Goal: Task Accomplishment & Management: Use online tool/utility

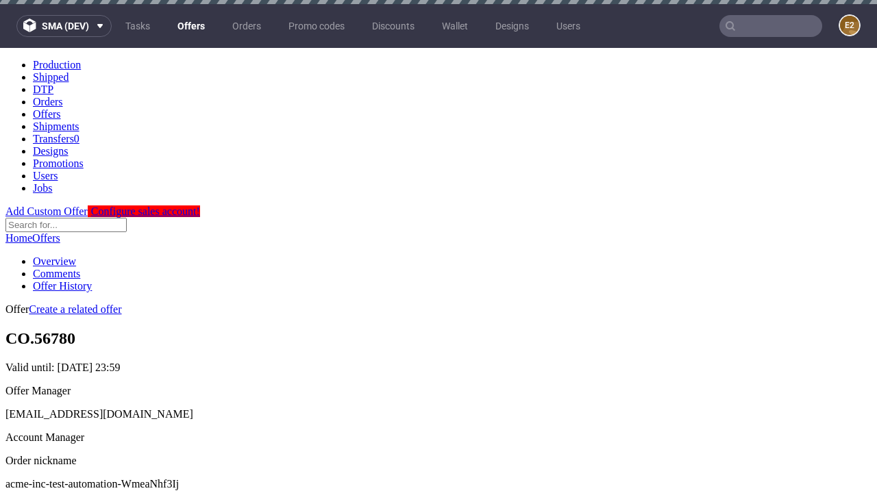
scroll to position [4, 0]
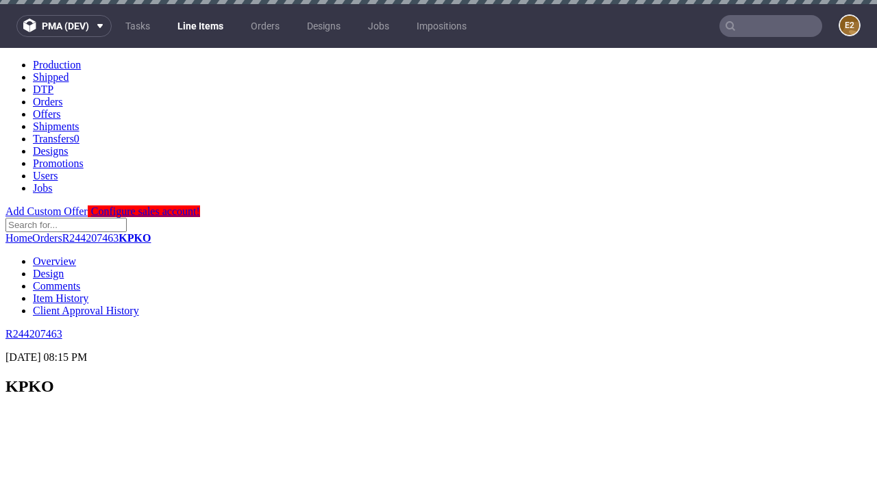
scroll to position [2216, 0]
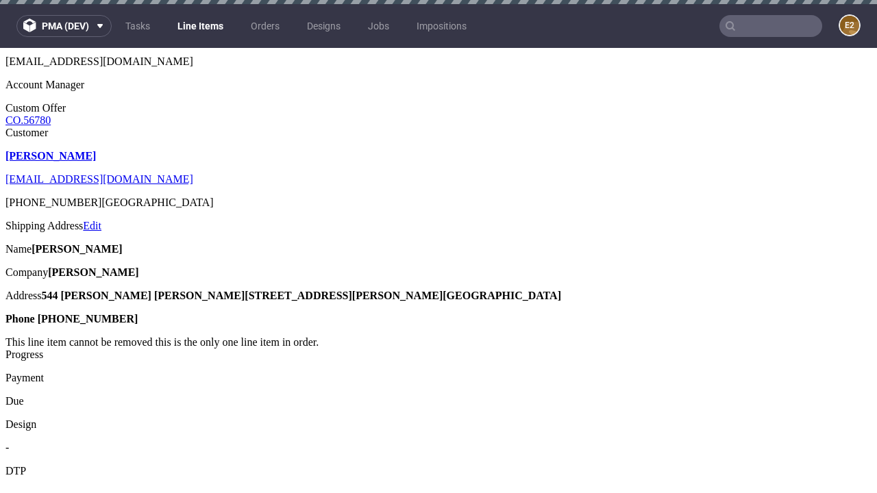
select select "accepted"
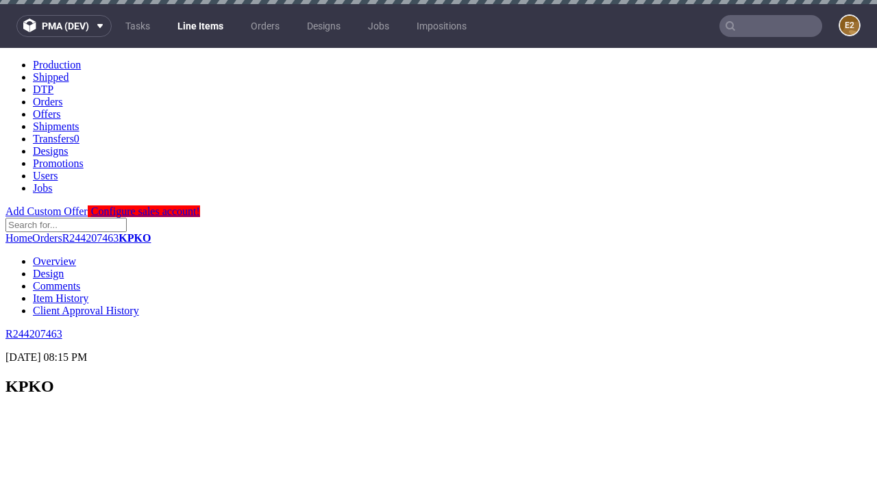
scroll to position [2216, 0]
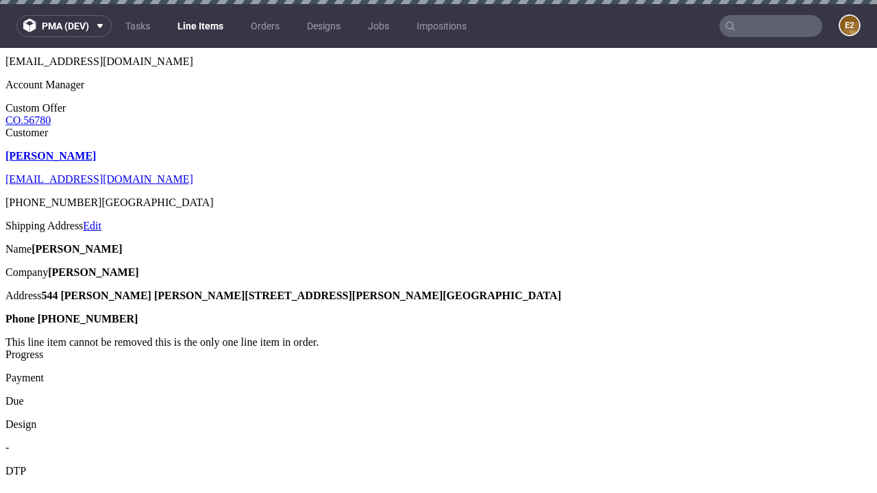
select select "received"
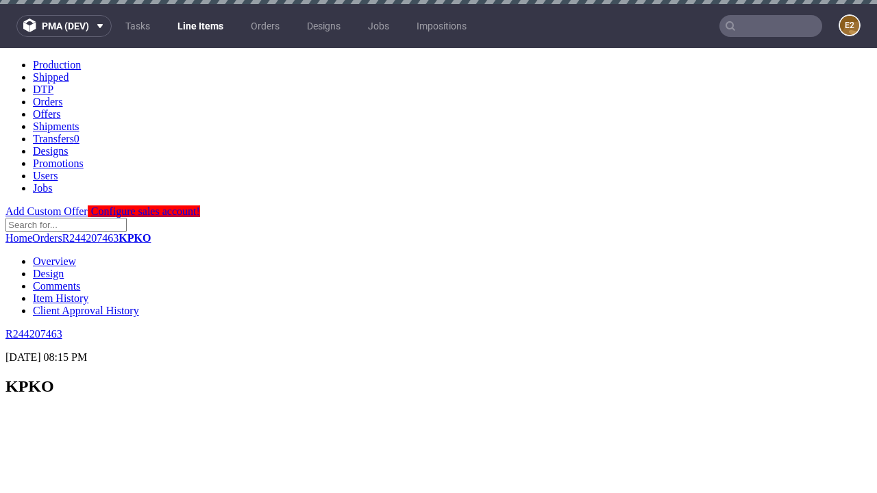
scroll to position [2216, 0]
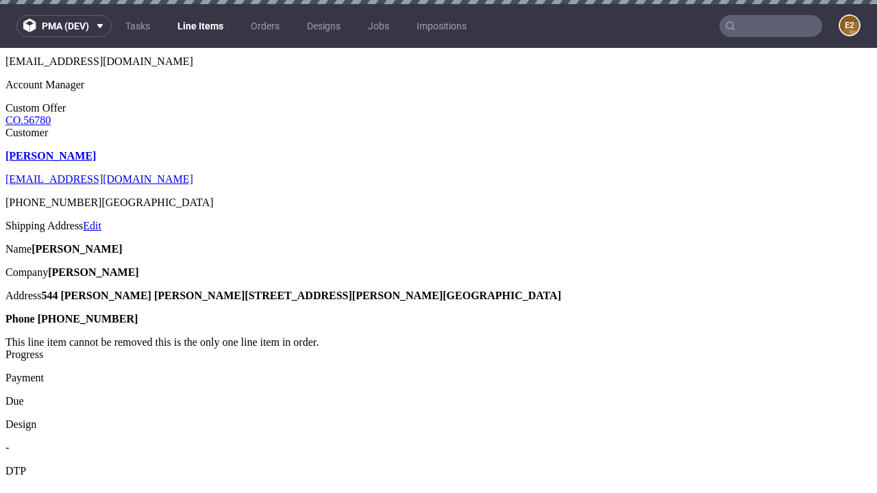
select select "accepted_dtp_issue_reprint"
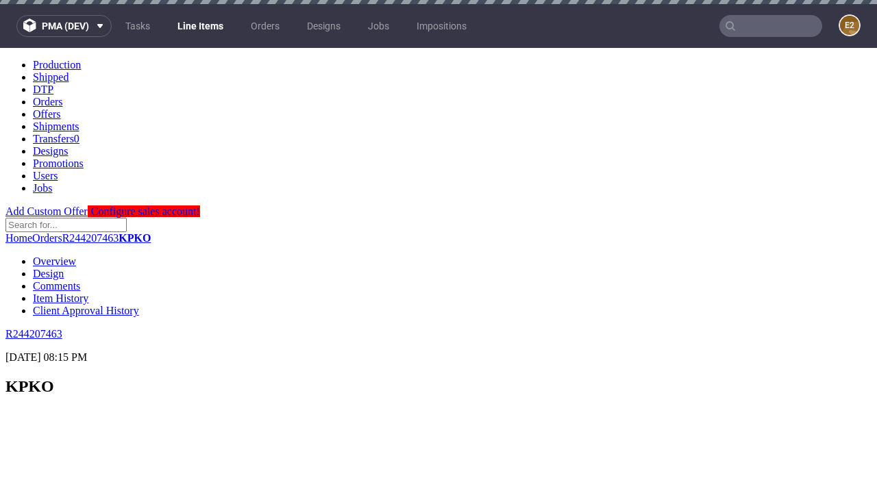
scroll to position [0, 0]
